Goal: Information Seeking & Learning: Understand process/instructions

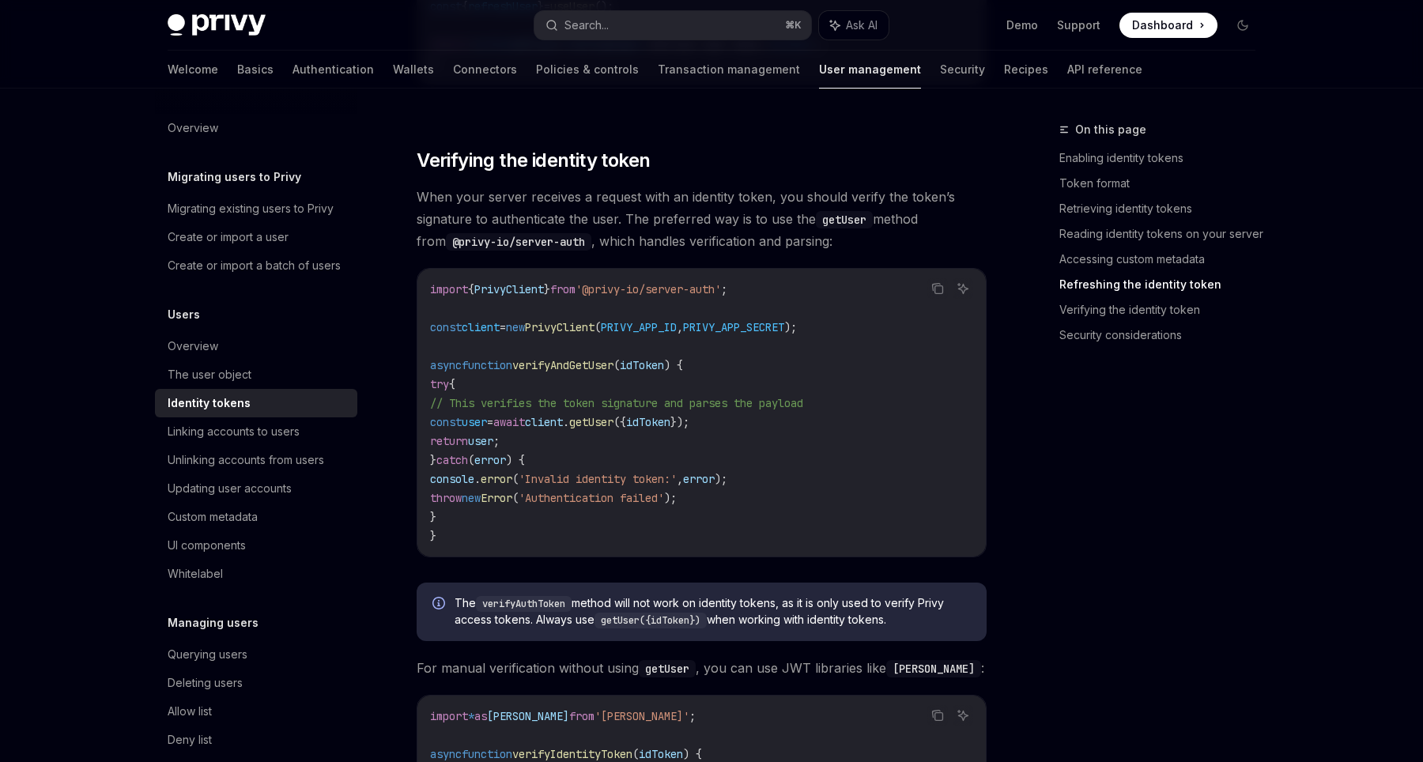
scroll to position [3714, 0]
click at [594, 324] on span "PrivyClient" at bounding box center [560, 326] width 70 height 14
click at [585, 363] on span "verifyAndGetUser" at bounding box center [562, 364] width 101 height 14
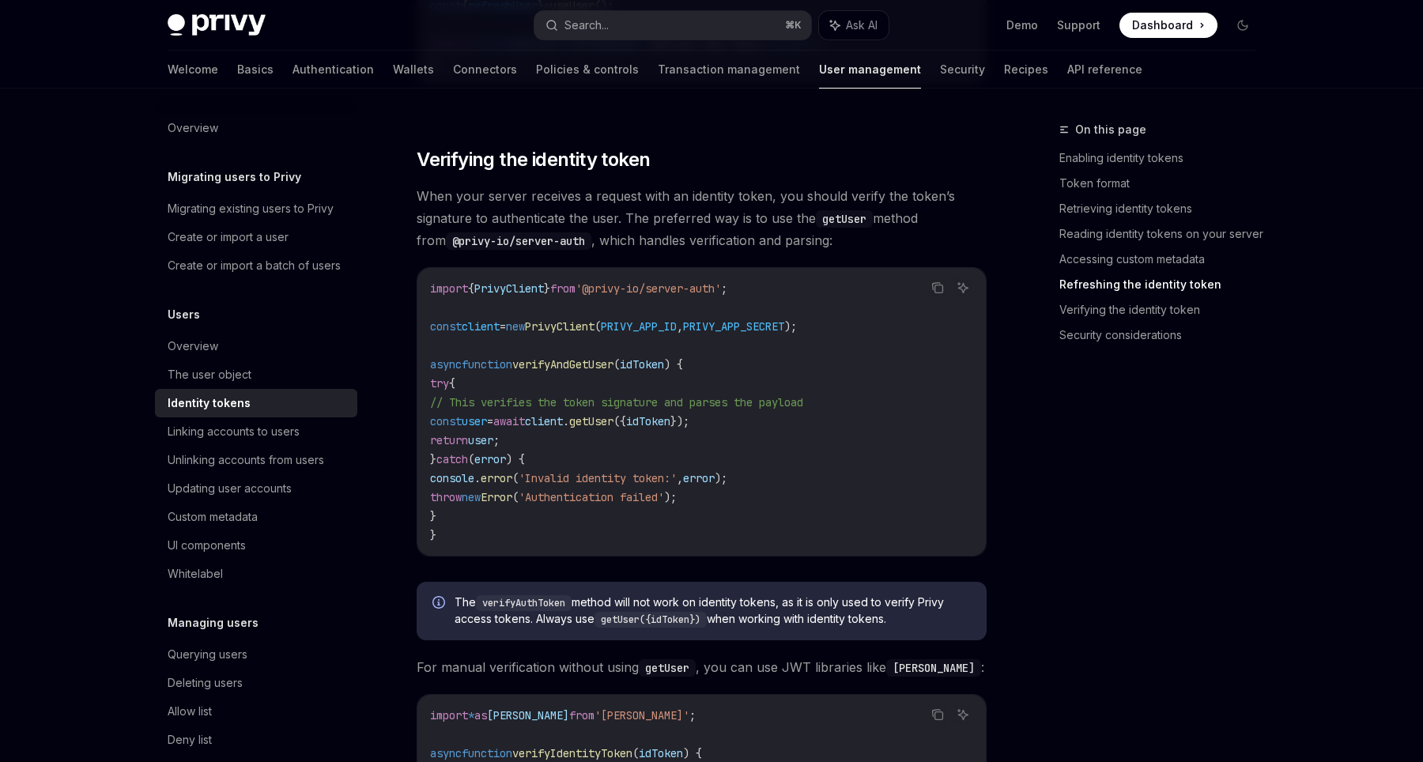
click at [648, 405] on span "// This verifies the token signature and parses the payload" at bounding box center [616, 402] width 373 height 14
click at [680, 429] on code "import { PrivyClient } from '@privy-io/server-auth' ; const client = new PrivyC…" at bounding box center [701, 412] width 543 height 266
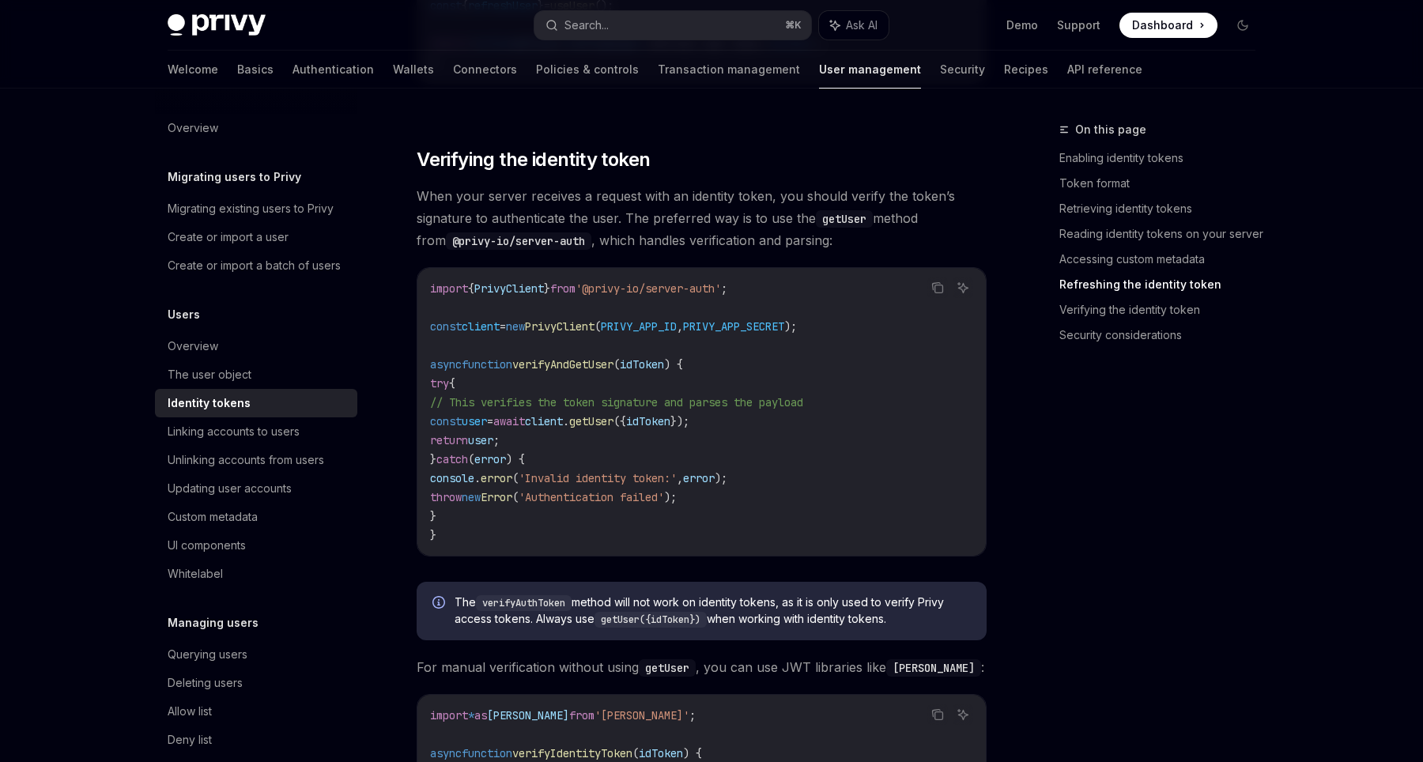
click at [670, 427] on span "idToken" at bounding box center [648, 421] width 44 height 14
click at [724, 442] on code "import { PrivyClient } from '@privy-io/server-auth' ; const client = new PrivyC…" at bounding box center [701, 412] width 543 height 266
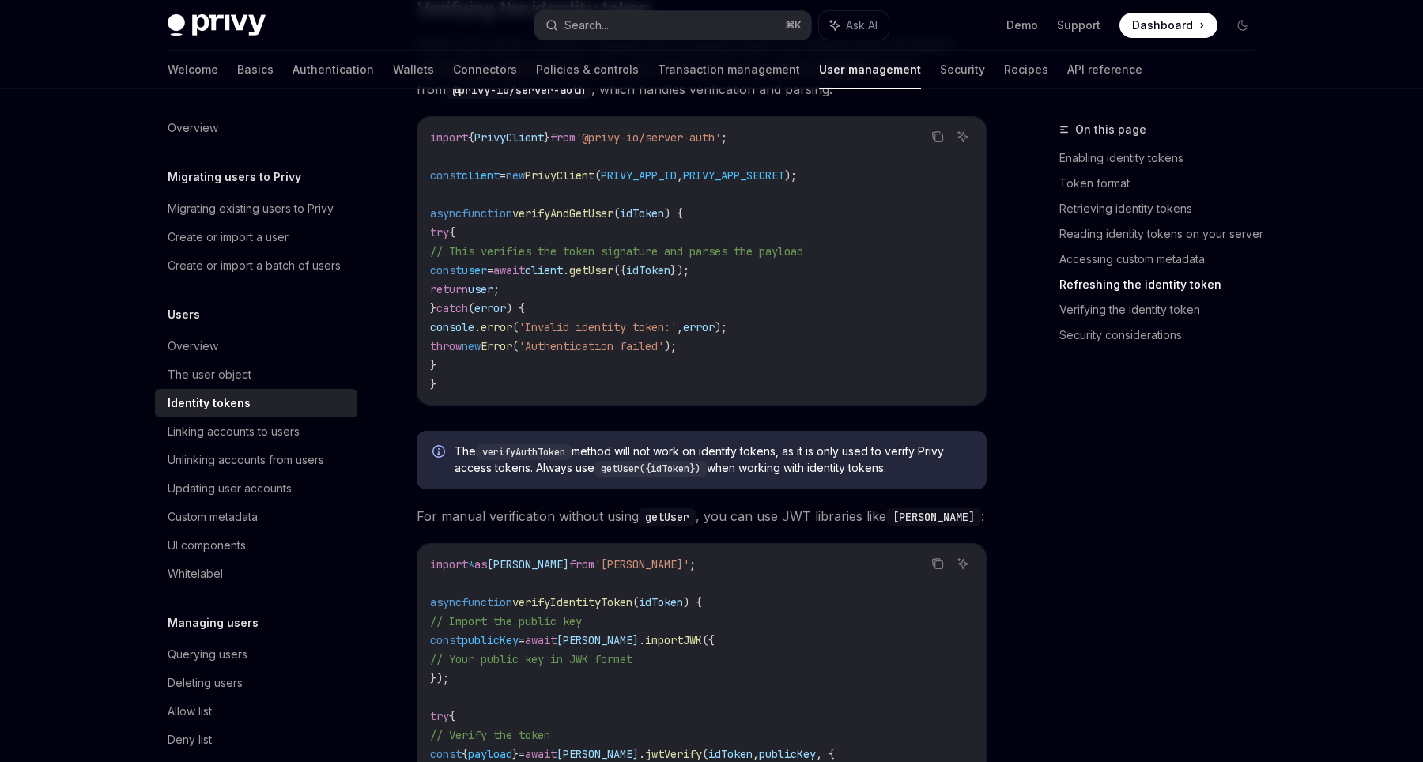
scroll to position [3869, 0]
